Goal: Check status: Check status

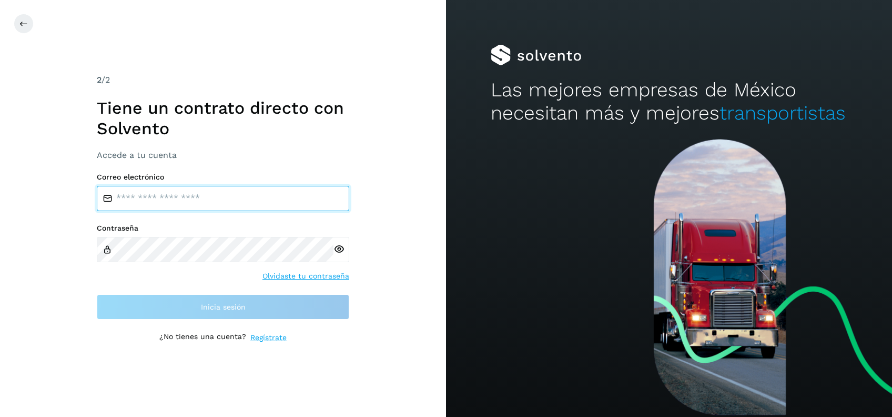
type input "**********"
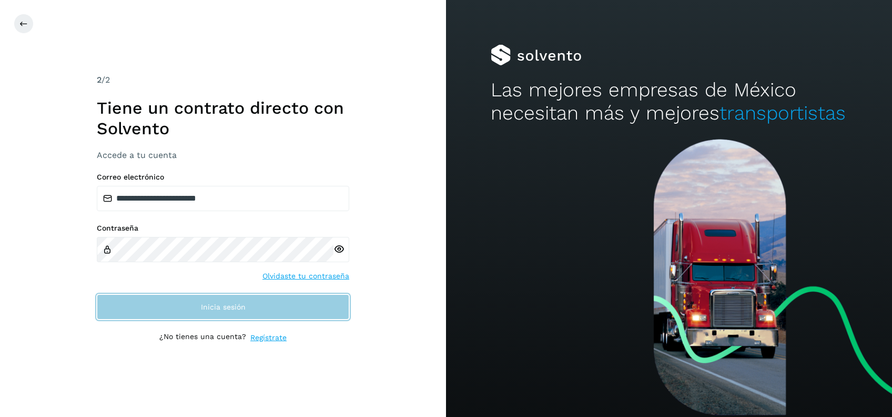
click at [261, 312] on button "Inicia sesión" at bounding box center [223, 306] width 252 height 25
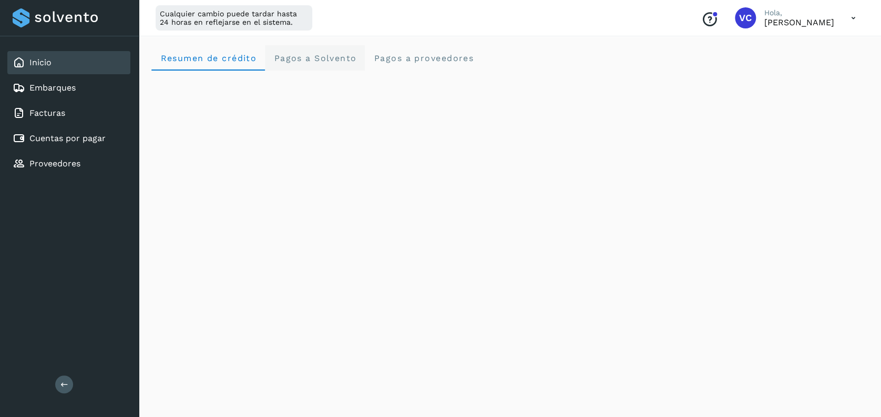
click at [309, 57] on span "Pagos a Solvento" at bounding box center [314, 58] width 83 height 10
click at [183, 60] on span "Resumen de crédito" at bounding box center [208, 58] width 97 height 10
click at [298, 66] on Solvento "Pagos a Solvento" at bounding box center [315, 57] width 100 height 25
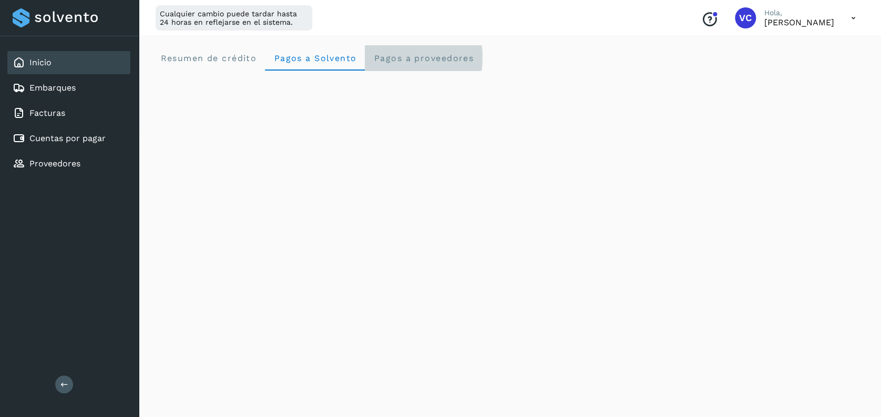
click at [412, 52] on proveedores "Pagos a proveedores" at bounding box center [423, 57] width 117 height 25
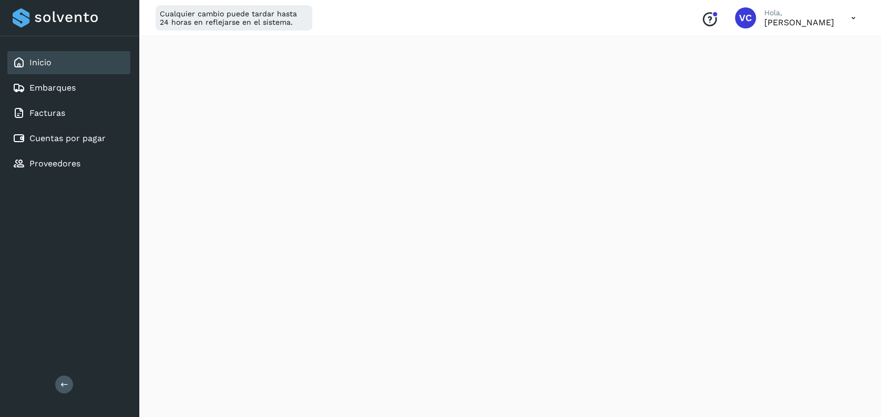
scroll to position [412, 0]
click at [453, 12] on div "Cualquier cambio puede tardar hasta 24 horas en reflejarse en el sistema. Conoc…" at bounding box center [510, 18] width 743 height 36
click at [49, 60] on link "Inicio" at bounding box center [40, 62] width 22 height 10
click at [206, 57] on span "Resumen de crédito" at bounding box center [208, 58] width 97 height 10
